Goal: Task Accomplishment & Management: Complete application form

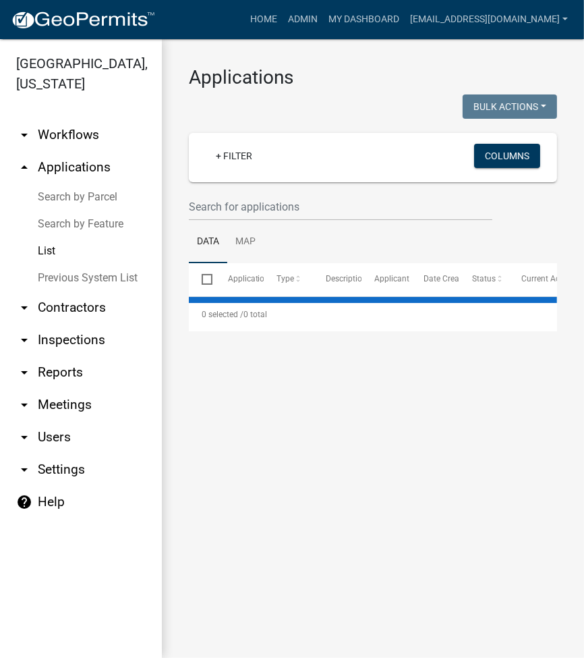
select select "2: 50"
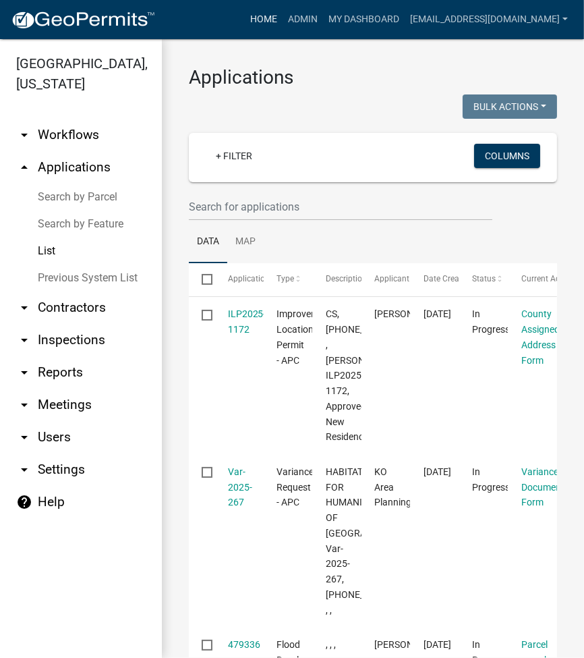
click at [283, 25] on link "Home" at bounding box center [264, 20] width 38 height 26
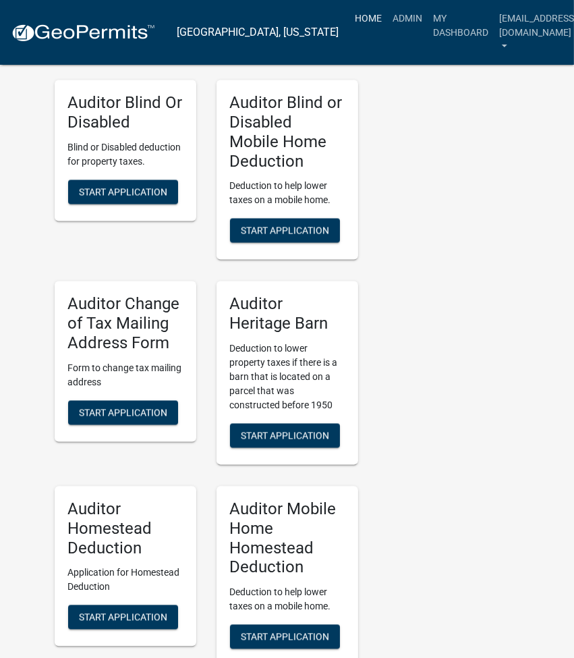
scroll to position [3901, 0]
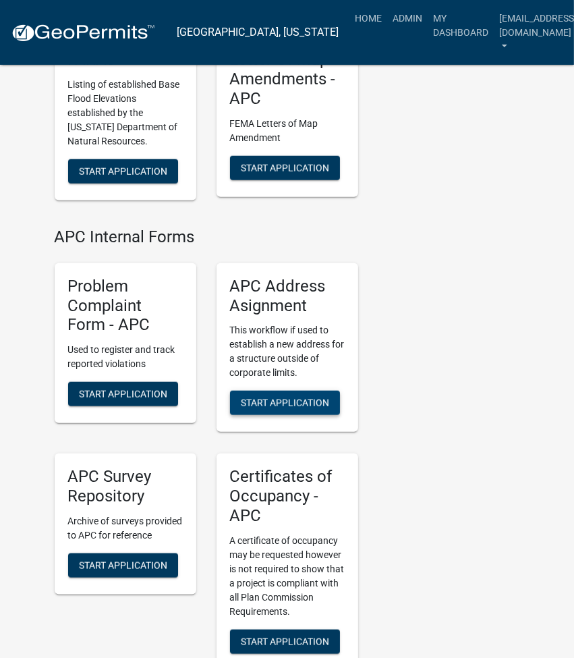
click at [292, 390] on button "Start Application" at bounding box center [285, 402] width 110 height 24
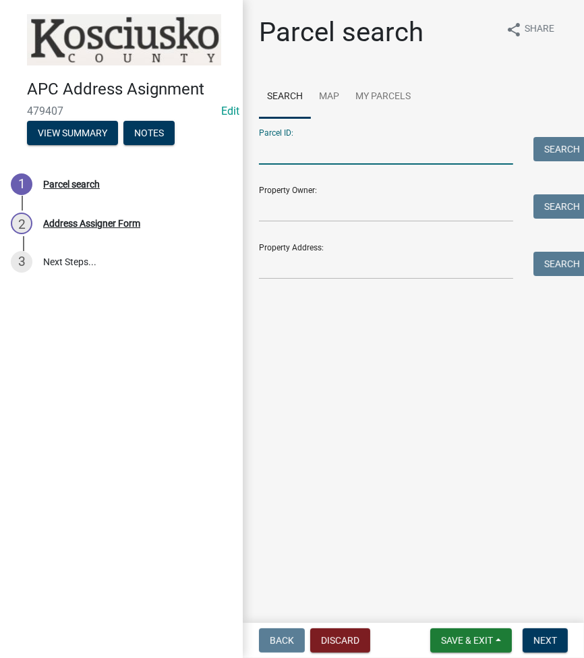
click at [321, 152] on input "Parcel ID:" at bounding box center [386, 151] width 254 height 28
paste input "001-074-005.B"
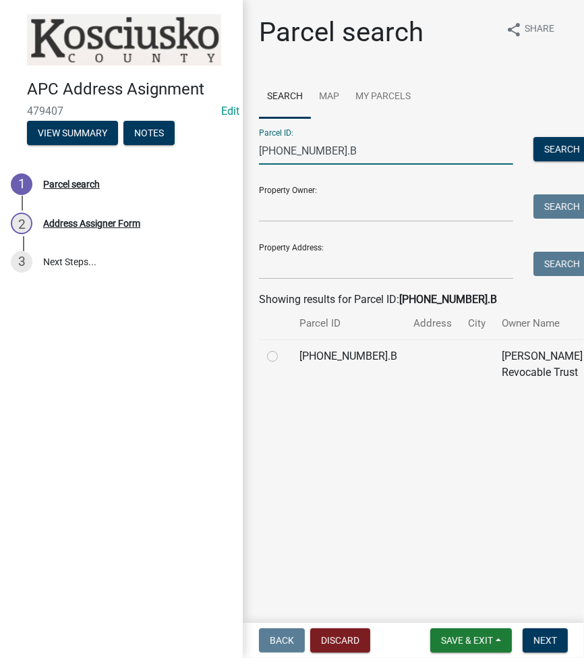
type input "001-074-005.B"
click at [283, 348] on label at bounding box center [283, 348] width 0 height 0
click at [283, 357] on input "radio" at bounding box center [287, 352] width 9 height 9
radio input "true"
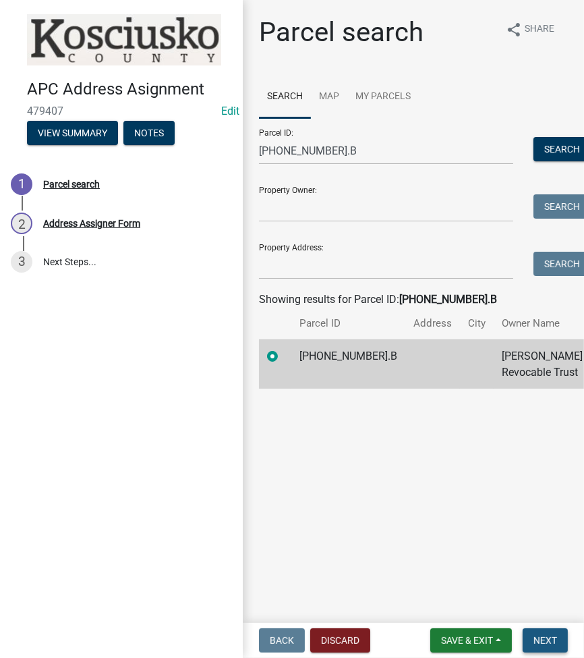
click at [546, 629] on button "Next" at bounding box center [545, 640] width 45 height 24
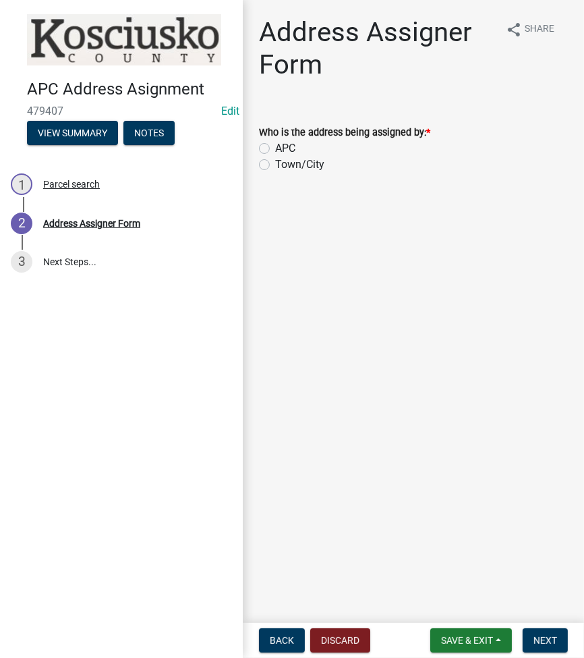
click at [275, 148] on label "APC" at bounding box center [285, 148] width 20 height 16
click at [275, 148] on input "APC" at bounding box center [279, 144] width 9 height 9
radio input "true"
click at [542, 635] on span "Next" at bounding box center [545, 640] width 24 height 11
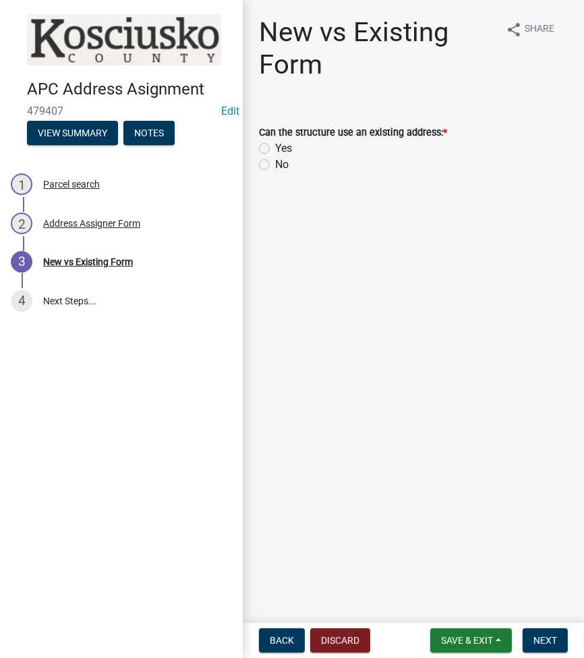
click at [275, 167] on label "No" at bounding box center [281, 164] width 13 height 16
click at [275, 165] on input "No" at bounding box center [279, 160] width 9 height 9
radio input "true"
click at [547, 647] on button "Next" at bounding box center [545, 640] width 45 height 24
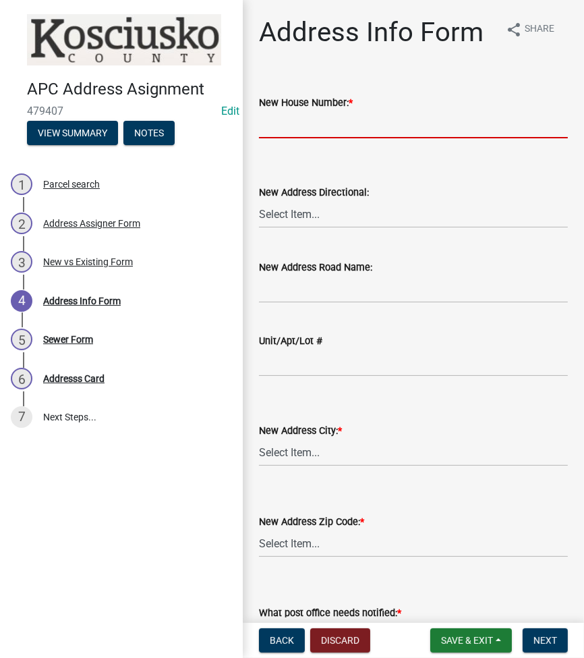
click at [288, 111] on input "New House Number: *" at bounding box center [413, 125] width 309 height 28
type input "7390"
select select "220438b2-e87b-4835-a583-e0fc2cdd6f04"
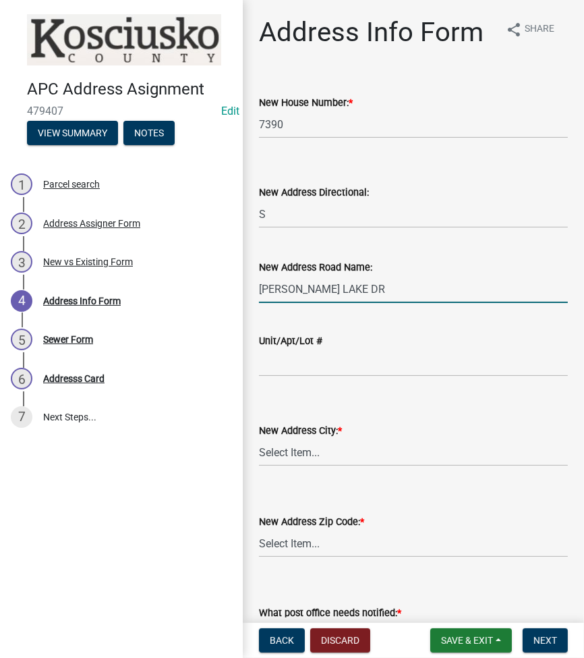
type input "[PERSON_NAME] LAKE DR"
select select "7d7ce045-2303-471b-a751-057362aa8f80"
select select "3fb02016-7f25-4e51-adb6-b92067a753d7"
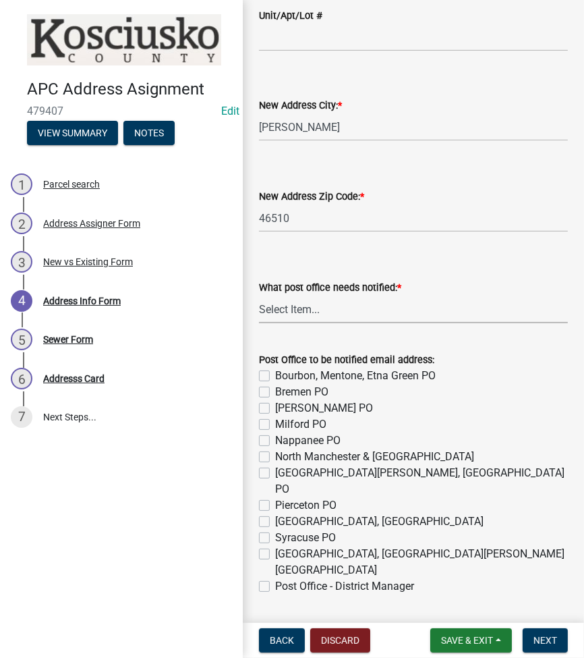
click at [299, 316] on select "Select Item... None Bourbon Bremen Cromwell Mentone Milford Nappanee North Manc…" at bounding box center [413, 309] width 309 height 28
click at [430, 225] on select "Select Item... 46910 46504 46508 46510 46732 46524 46538 46539 46542 46550 4696…" at bounding box center [413, 218] width 309 height 28
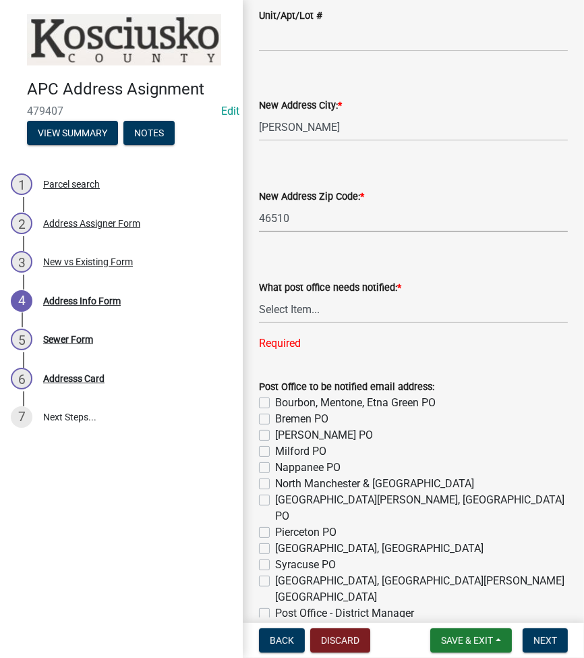
click at [259, 204] on select "Select Item... 46910 46504 46508 46510 46732 46524 46538 46539 46542 46550 4696…" at bounding box center [413, 218] width 309 height 28
click at [349, 303] on select "Select Item... None Bourbon Bremen Cromwell Mentone Milford Nappanee North Manc…" at bounding box center [413, 309] width 309 height 28
click at [259, 295] on select "Select Item... None Bourbon Bremen Cromwell Mentone Milford Nappanee North Manc…" at bounding box center [413, 309] width 309 height 28
select select "0563639f-7acd-4a06-be3d-72136ab2d1fc"
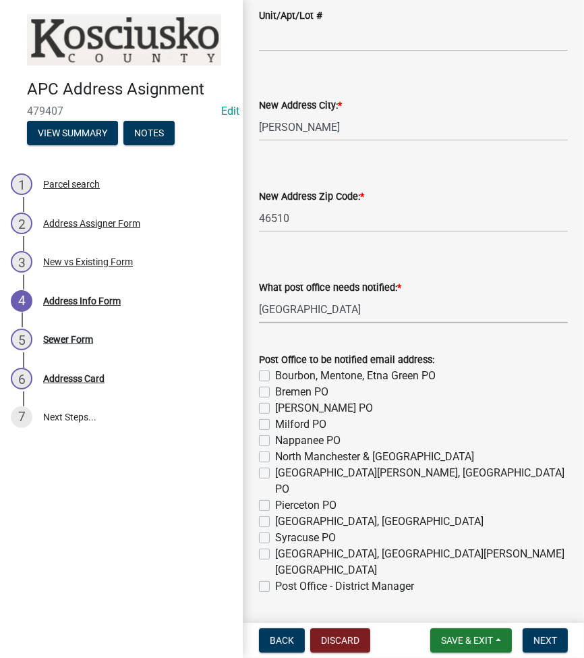
click at [275, 546] on label "Warsaw, Claypool, Winona Lake PO" at bounding box center [421, 562] width 293 height 32
click at [275, 546] on input "Warsaw, Claypool, Winona Lake PO" at bounding box center [279, 550] width 9 height 9
checkbox input "true"
checkbox input "false"
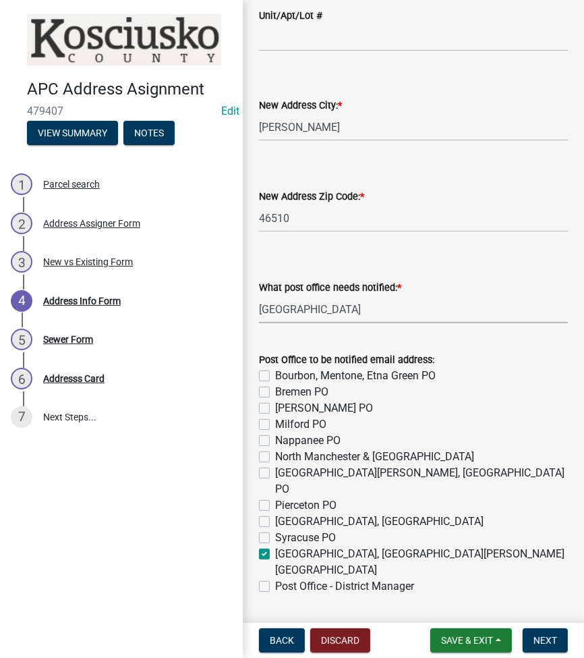
checkbox input "false"
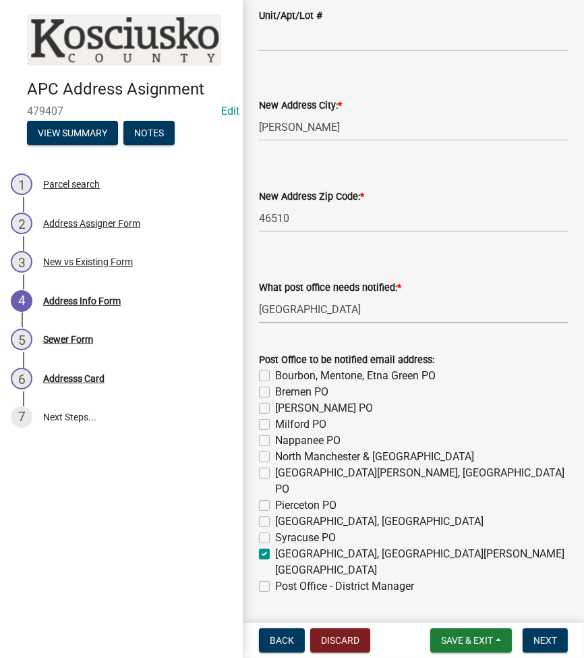
checkbox input "false"
checkbox input "true"
click at [275, 578] on label "Post Office - District Manager" at bounding box center [344, 586] width 139 height 16
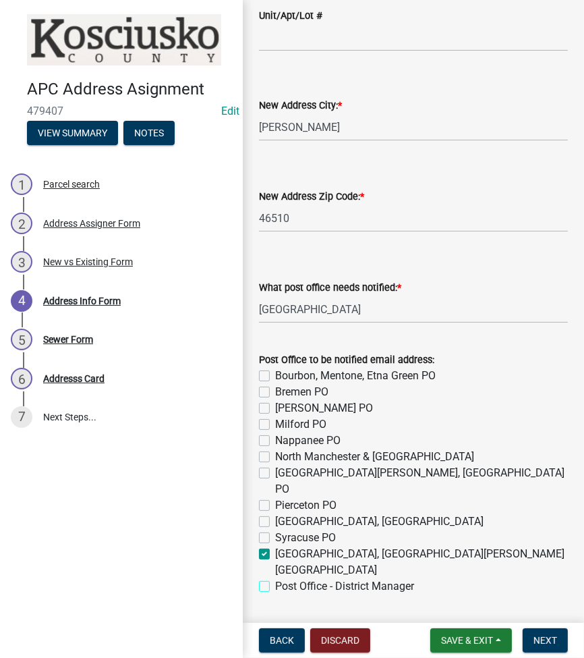
click at [275, 578] on input "Post Office - District Manager" at bounding box center [279, 582] width 9 height 9
checkbox input "true"
checkbox input "false"
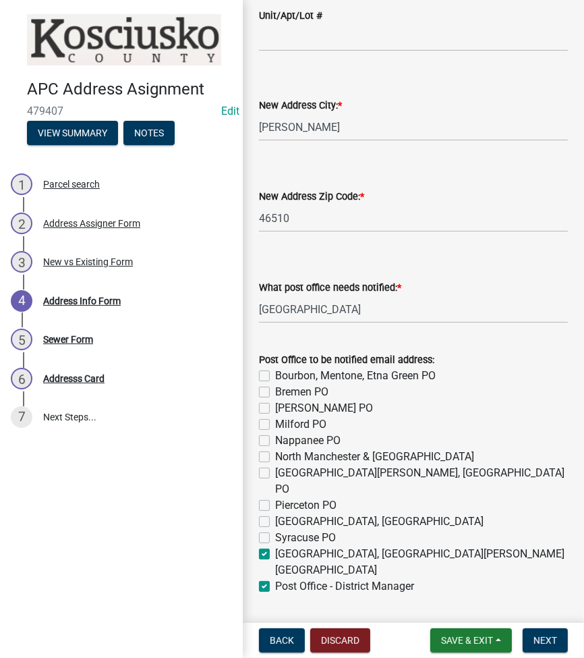
checkbox input "false"
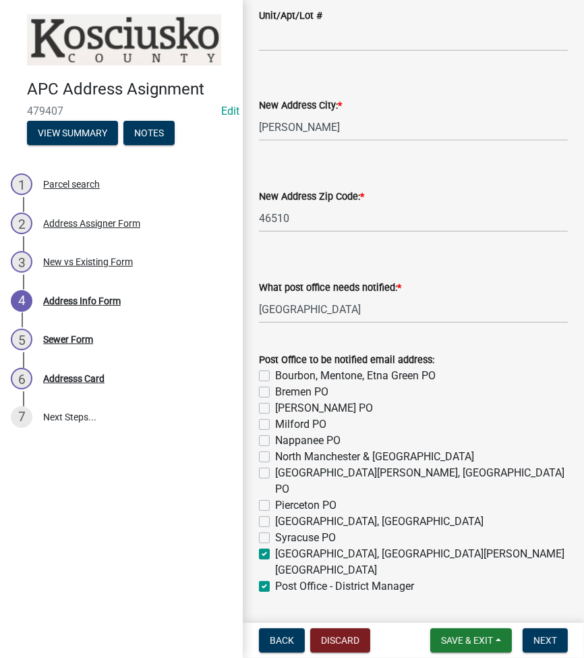
checkbox input "false"
checkbox input "true"
click at [545, 636] on span "Next" at bounding box center [545, 640] width 24 height 11
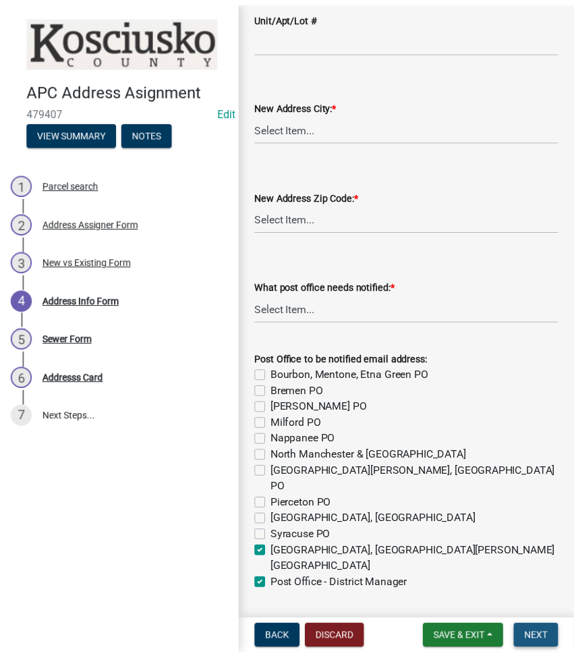
scroll to position [0, 0]
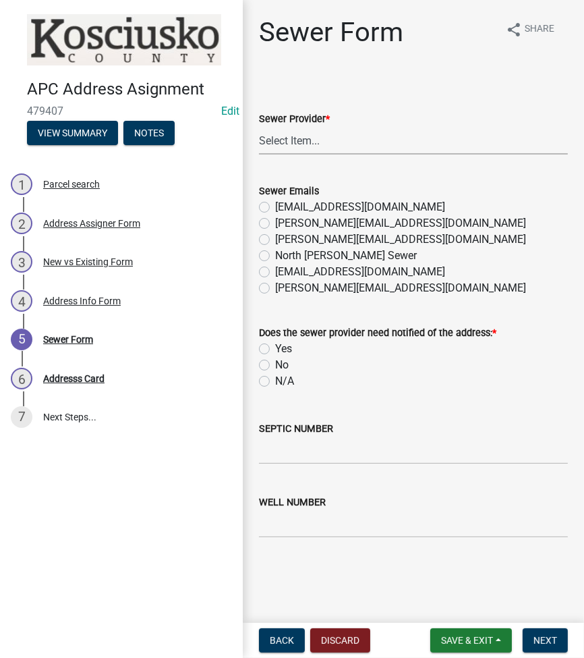
click at [300, 145] on select "Select Item... N/A Turkey Creek City of Warsaw Lakeland Sewer Town of North Web…" at bounding box center [413, 141] width 309 height 28
click at [259, 127] on select "Select Item... N/A Turkey Creek City of Warsaw Lakeland Sewer Town of North Web…" at bounding box center [413, 141] width 309 height 28
select select "523673c0-1176-4203-96db-de6e9efd0509"
click at [275, 385] on label "N/A" at bounding box center [284, 381] width 19 height 16
click at [275, 382] on input "N/A" at bounding box center [279, 377] width 9 height 9
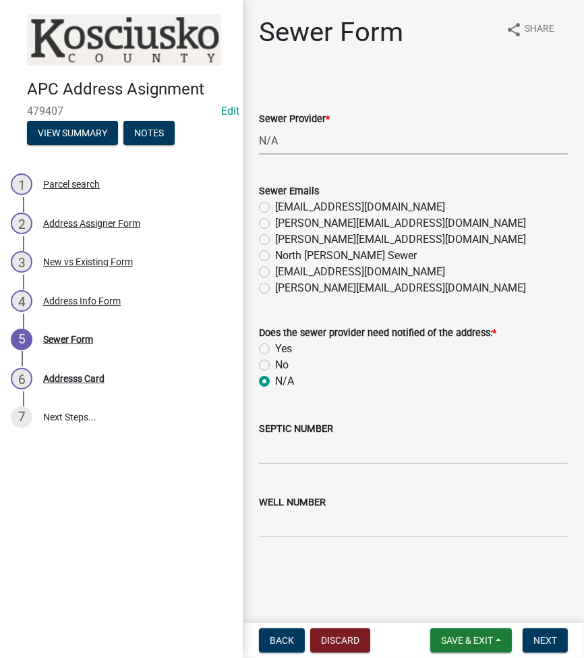
radio input "true"
click at [274, 440] on input "SEPTIC NUMBER" at bounding box center [413, 450] width 309 height 28
type input "21281"
type input "16718"
click at [544, 642] on span "Next" at bounding box center [545, 640] width 24 height 11
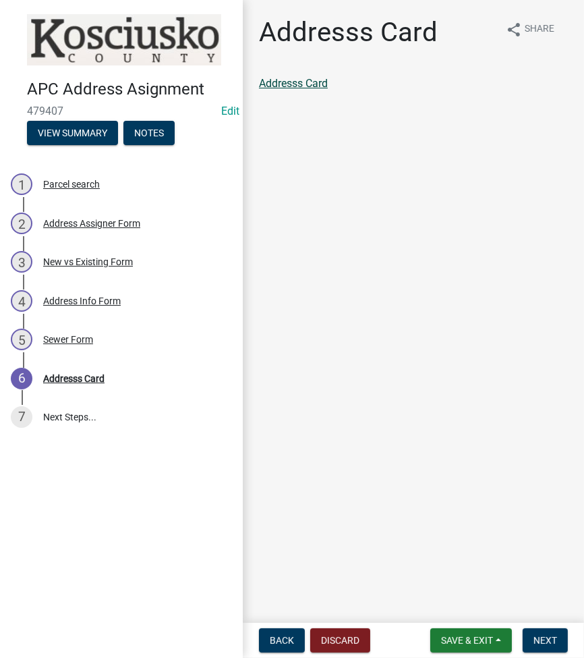
click at [290, 80] on link "Addresss Card" at bounding box center [293, 83] width 69 height 13
click at [544, 635] on span "Next" at bounding box center [545, 640] width 24 height 11
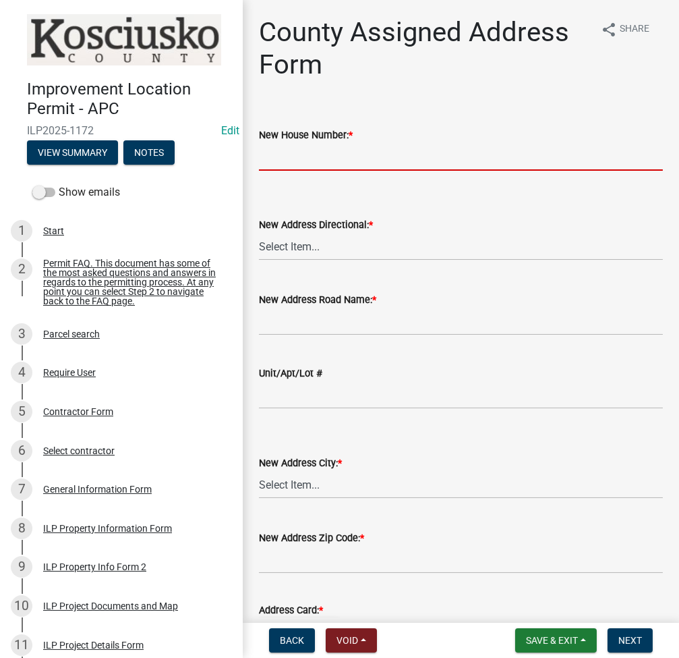
click at [375, 155] on input "New House Number: *" at bounding box center [461, 157] width 404 height 28
type input "7390"
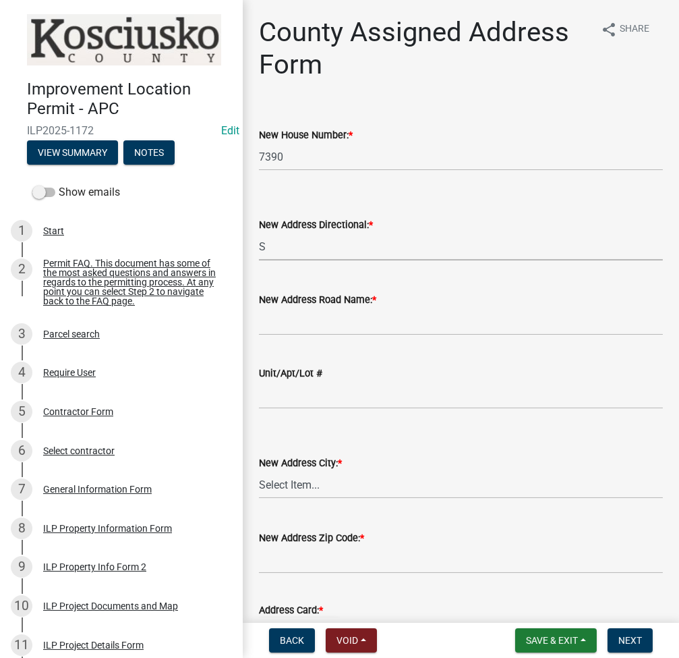
select select "fd4312bc-1a8c-4cdf-b7c8-58224cec2bb3"
type input "[PERSON_NAME] LAKE DR"
select select "129ece53-eccb-4e3d-8f9d-1ad38c3ce4de"
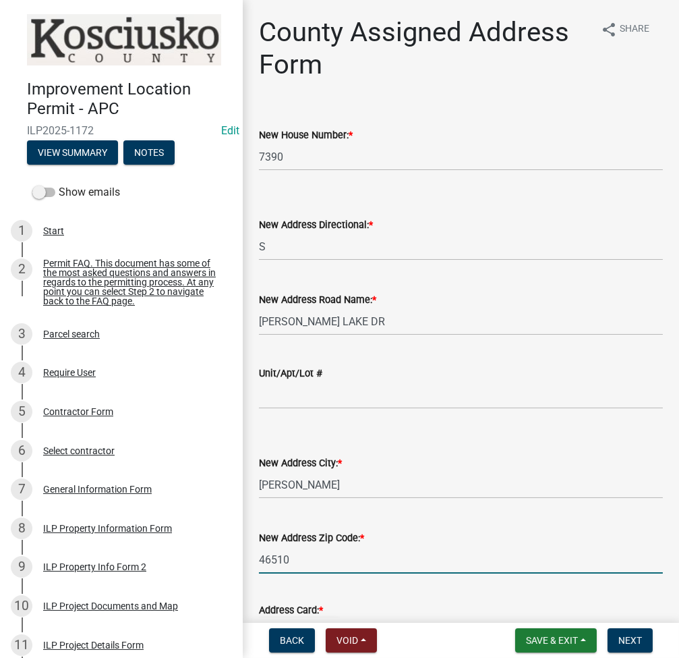
type input "46510"
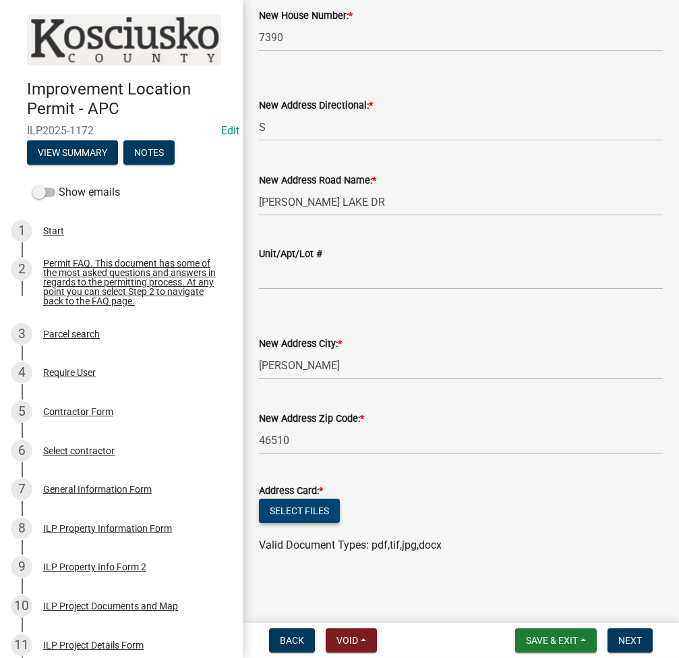
click at [312, 502] on button "Select files" at bounding box center [299, 510] width 81 height 24
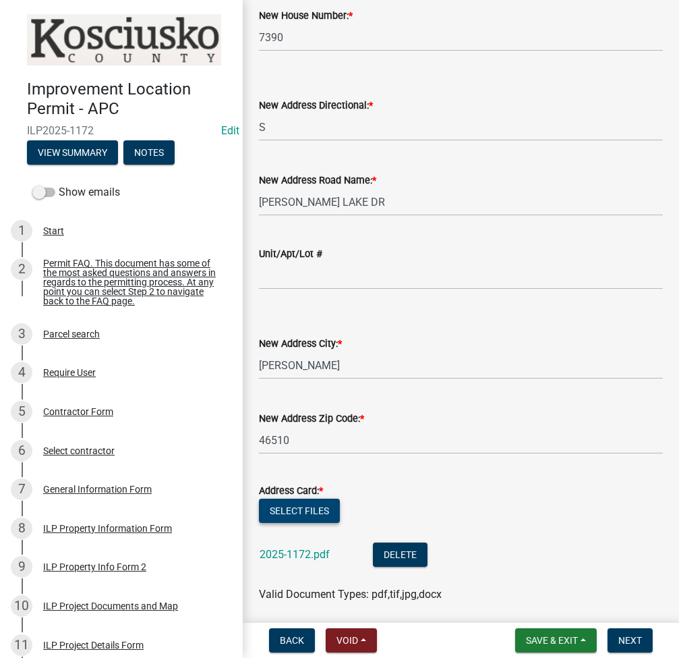
scroll to position [168, 0]
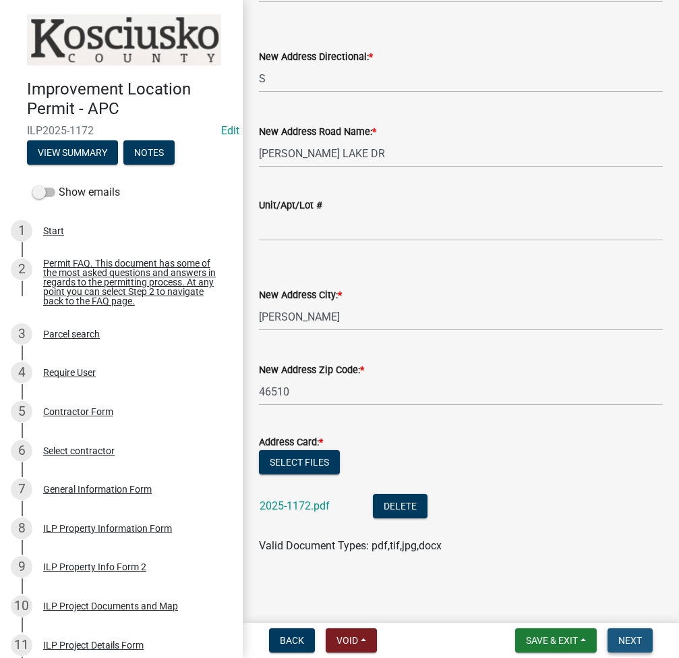
click at [639, 645] on span "Next" at bounding box center [630, 640] width 24 height 11
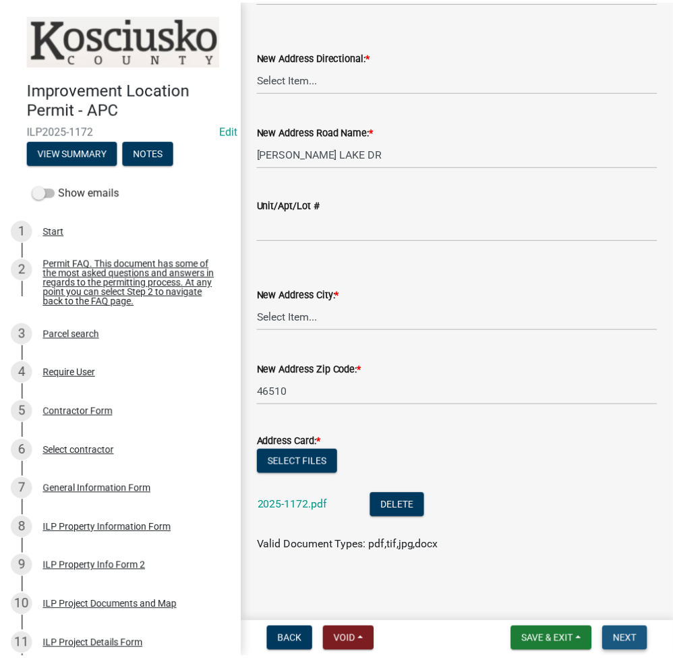
scroll to position [0, 0]
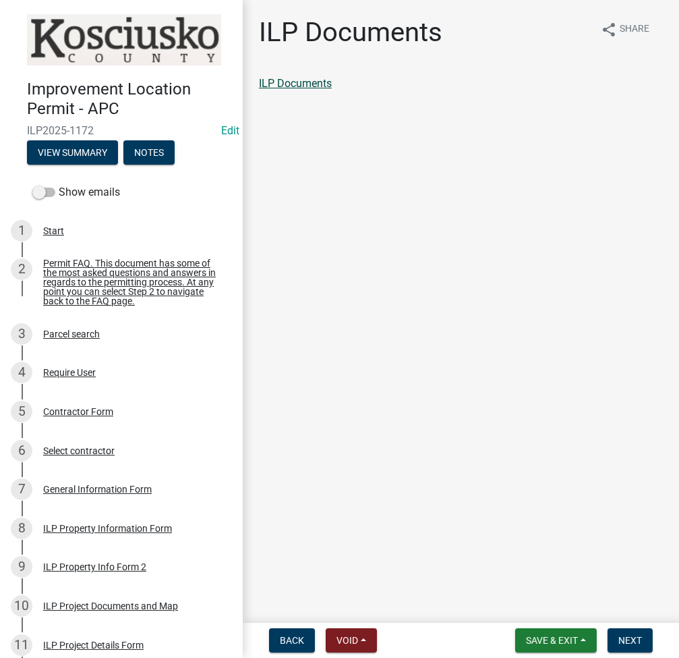
click at [297, 81] on link "ILP Documents" at bounding box center [295, 83] width 73 height 13
click at [620, 637] on span "Next" at bounding box center [630, 640] width 24 height 11
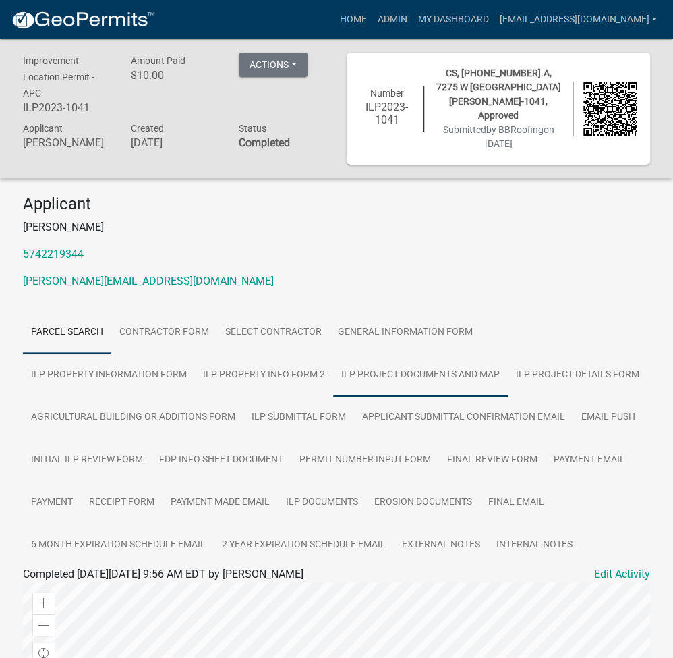
click at [333, 375] on link "ILP Project Documents and Map" at bounding box center [420, 374] width 175 height 43
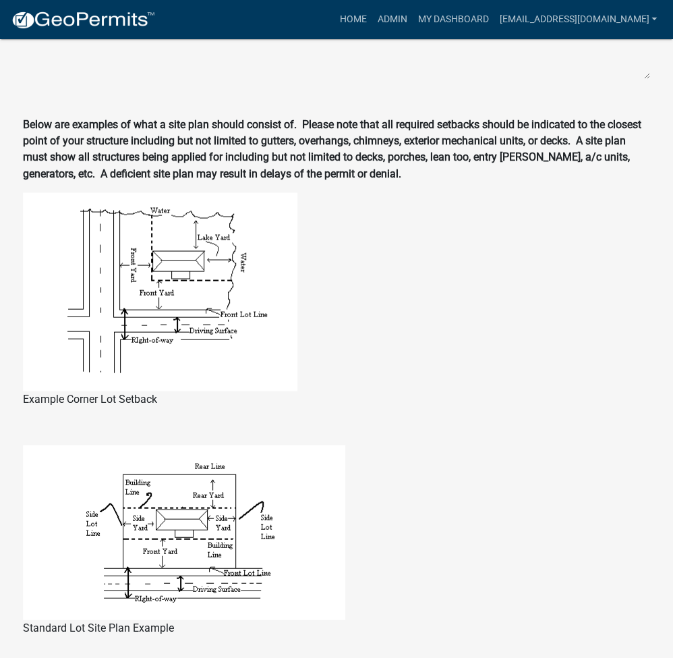
scroll to position [1298, 0]
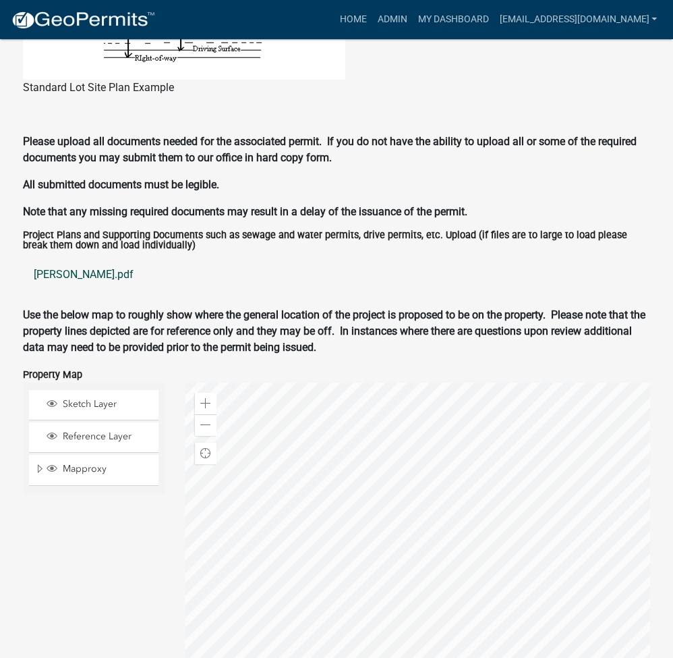
click at [54, 281] on link "cline.pdf" at bounding box center [336, 274] width 627 height 32
